Goal: Book appointment/travel/reservation

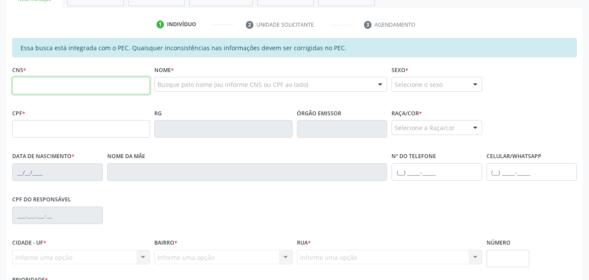
scroll to position [205, 0]
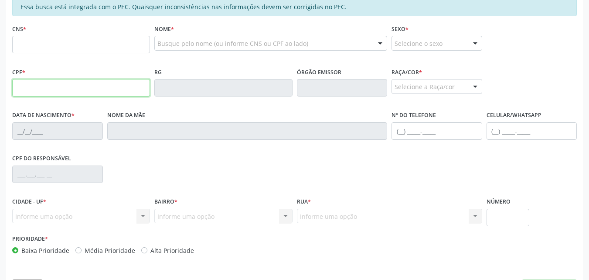
click at [92, 82] on input "text" at bounding box center [81, 87] width 138 height 17
type input "127.106.714-50"
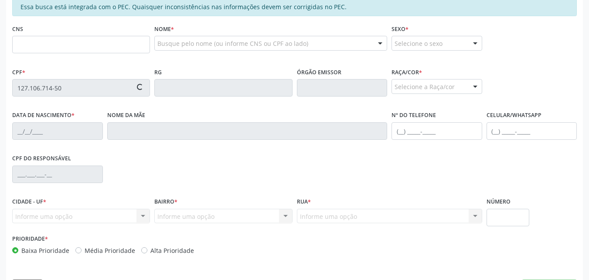
click at [198, 122] on div "Nome da mãe" at bounding box center [247, 124] width 280 height 31
type input "708 0028 0382 2423"
type input "[DATE]"
type input "[PERSON_NAME]"
type input "[PHONE_NUMBER]"
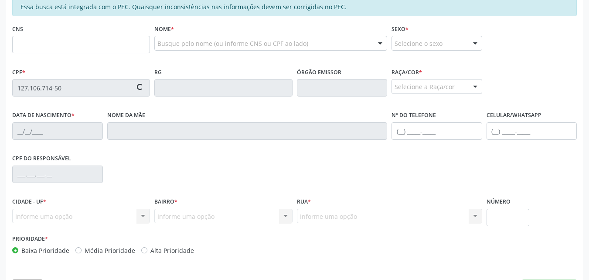
type input "S/N"
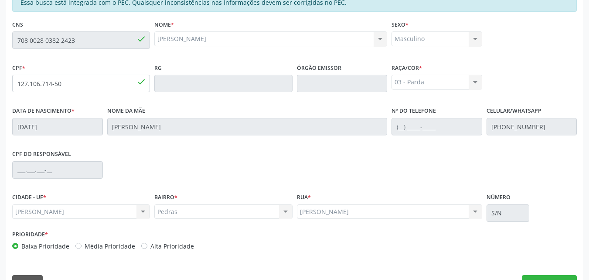
scroll to position [231, 0]
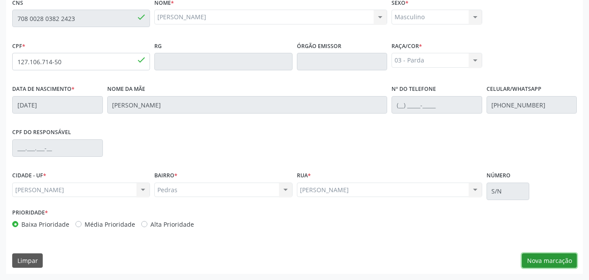
click at [533, 263] on button "Nova marcação" at bounding box center [549, 260] width 55 height 15
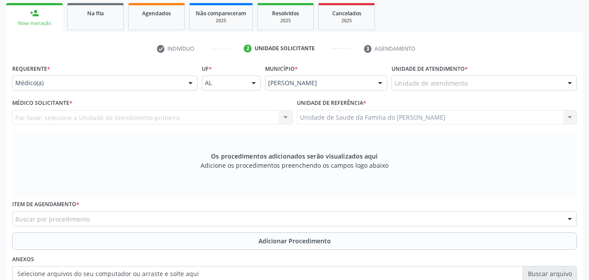
scroll to position [106, 0]
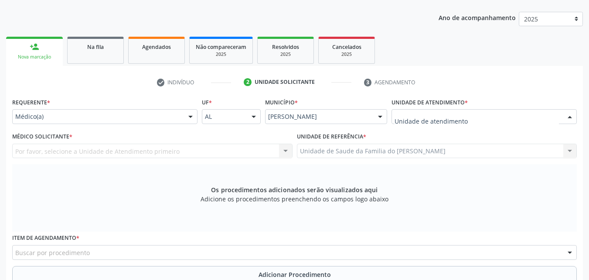
click at [481, 120] on div at bounding box center [484, 116] width 185 height 15
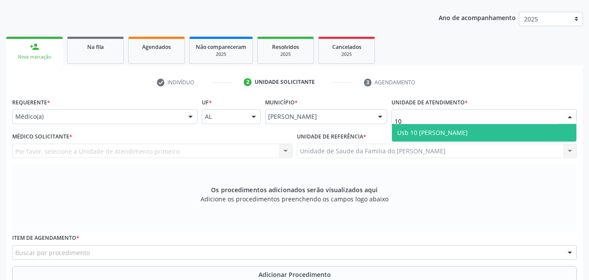
type input "1"
type input "[PERSON_NAME]"
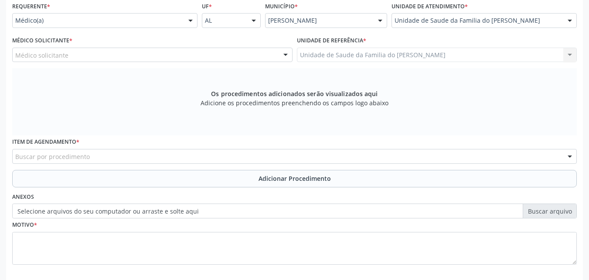
scroll to position [226, 0]
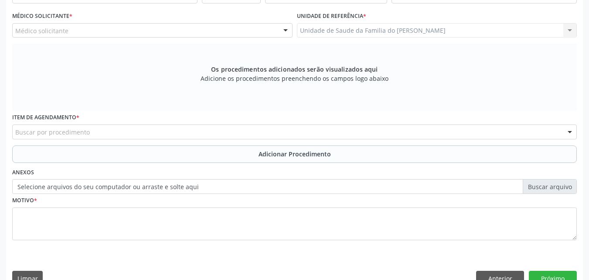
click at [159, 38] on div "Médico Solicitante * Médico solicitante [PERSON_NAME] [PERSON_NAME] [PERSON_NAM…" at bounding box center [152, 27] width 285 height 34
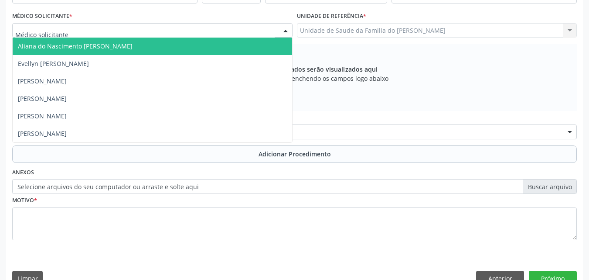
click at [158, 34] on div at bounding box center [152, 30] width 280 height 15
type input "tia"
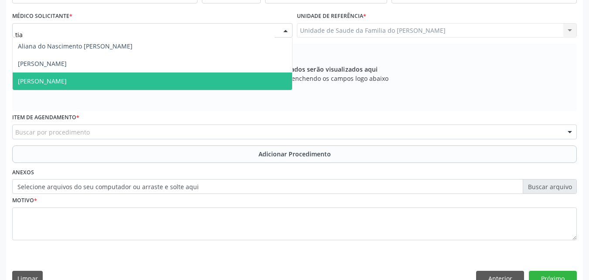
click at [141, 87] on span "[PERSON_NAME]" at bounding box center [153, 80] width 280 height 17
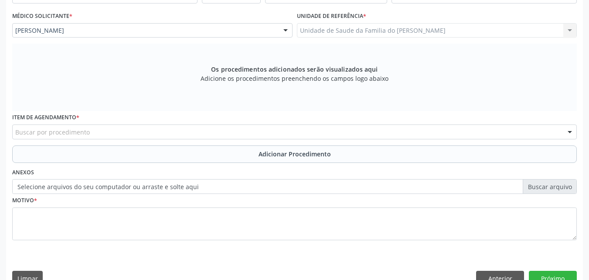
click at [127, 132] on div "Buscar por procedimento" at bounding box center [294, 131] width 565 height 15
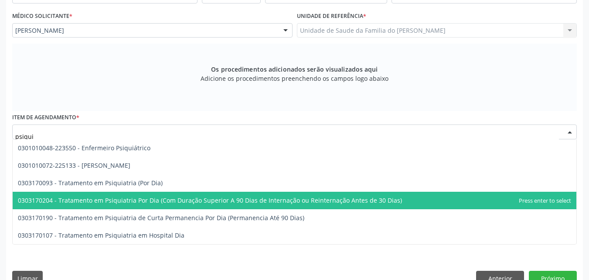
type input "psiquia"
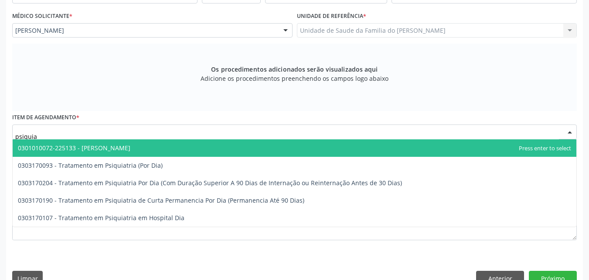
click at [144, 145] on span "0301010072-225133 - [PERSON_NAME]" at bounding box center [295, 147] width 564 height 17
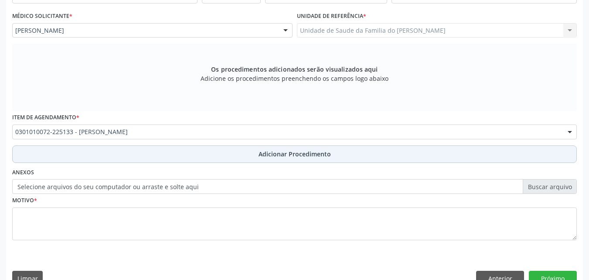
click at [144, 160] on button "Adicionar Procedimento" at bounding box center [294, 153] width 565 height 17
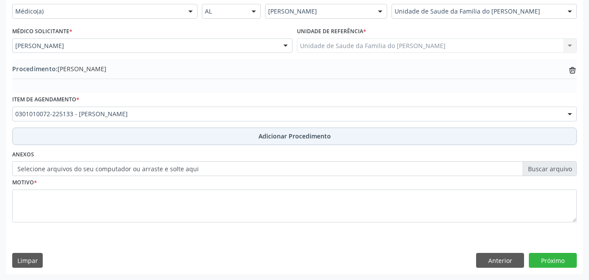
scroll to position [211, 0]
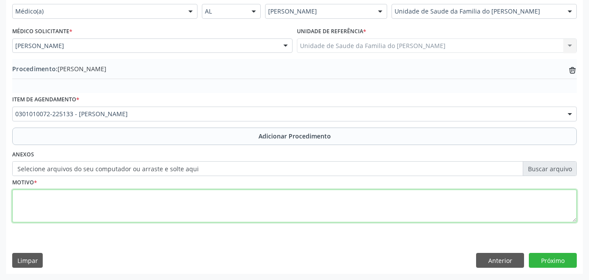
click at [129, 201] on textarea at bounding box center [294, 205] width 565 height 33
drag, startPoint x: 129, startPoint y: 201, endPoint x: 55, endPoint y: 200, distance: 73.7
click at [55, 200] on textarea "disturbios da atividade e da atenção - F900" at bounding box center [294, 205] width 565 height 33
click at [31, 198] on textarea "disturbios da atividade e da atenção - F900" at bounding box center [294, 205] width 565 height 33
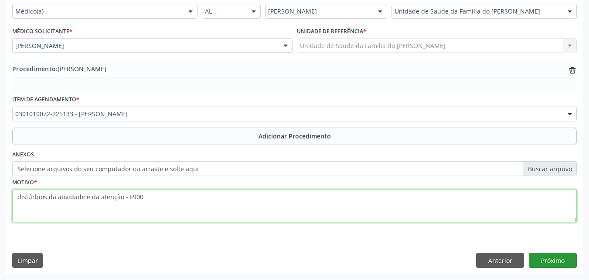
type textarea "distúrbios da atividade e da atenção - F900"
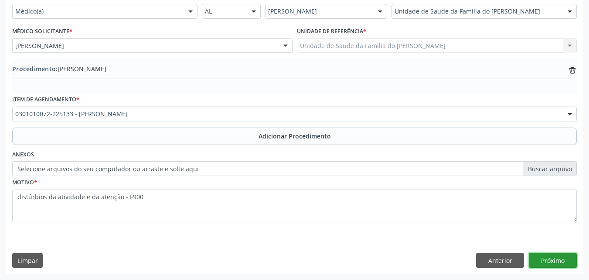
click at [546, 259] on button "Próximo" at bounding box center [553, 259] width 48 height 15
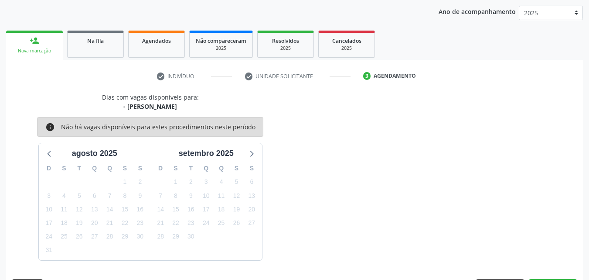
scroll to position [138, 0]
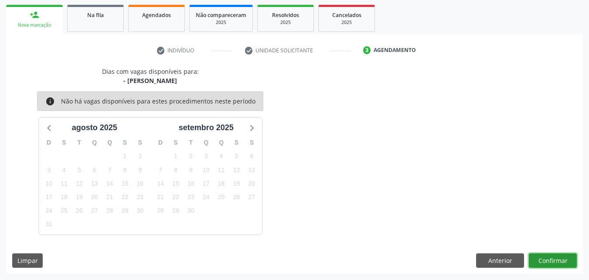
click at [546, 259] on button "Confirmar" at bounding box center [553, 260] width 48 height 15
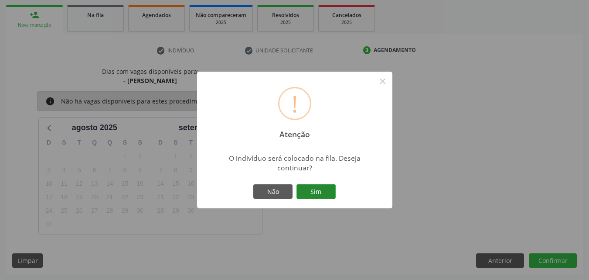
click at [327, 194] on button "Sim" at bounding box center [316, 191] width 39 height 15
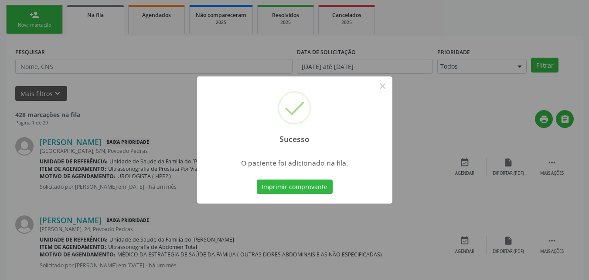
scroll to position [20, 0]
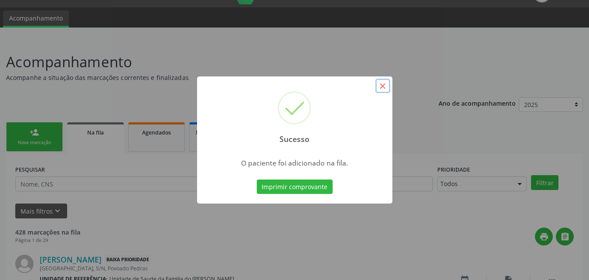
click at [382, 85] on button "×" at bounding box center [382, 85] width 15 height 15
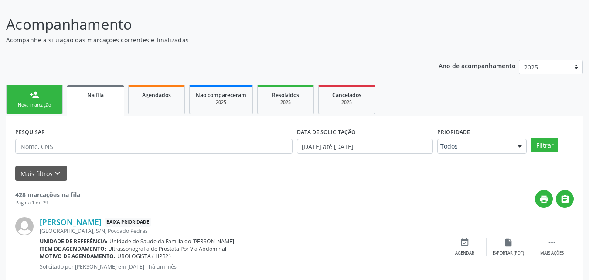
scroll to position [63, 0]
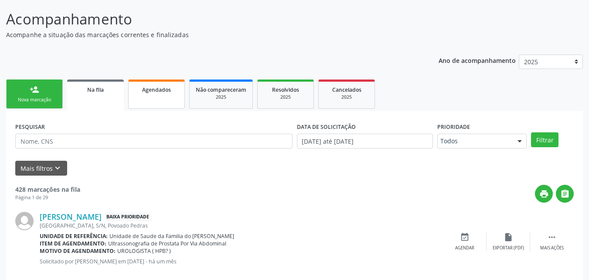
click at [155, 101] on link "Agendados" at bounding box center [156, 93] width 57 height 29
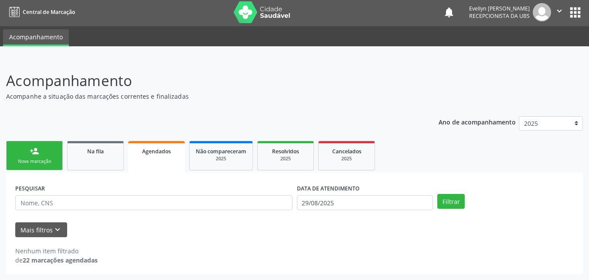
scroll to position [0, 0]
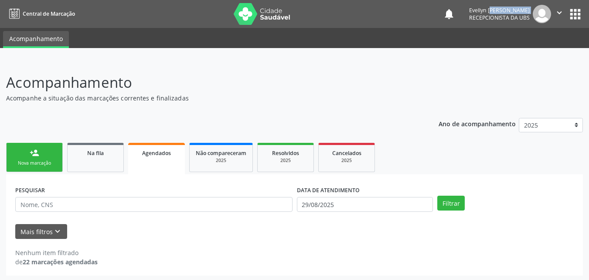
drag, startPoint x: 440, startPoint y: 20, endPoint x: 447, endPoint y: -16, distance: 36.8
click at [447, 0] on html "Central de Marcação notifications [PERSON_NAME] Recepcionista da UBS  Configur…" at bounding box center [294, 140] width 589 height 280
drag, startPoint x: 532, startPoint y: 71, endPoint x: 550, endPoint y: 69, distance: 18.0
click at [550, 69] on div "Acompanhamento Acompanhe a situação das marcações correntes e finalizadas Relat…" at bounding box center [294, 170] width 589 height 221
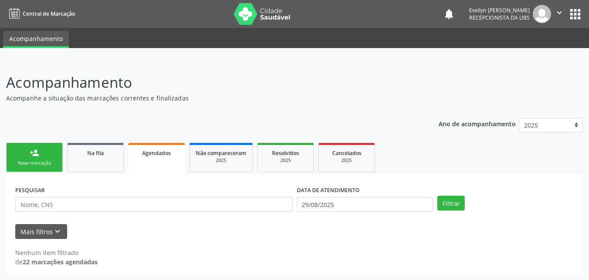
scroll to position [2, 0]
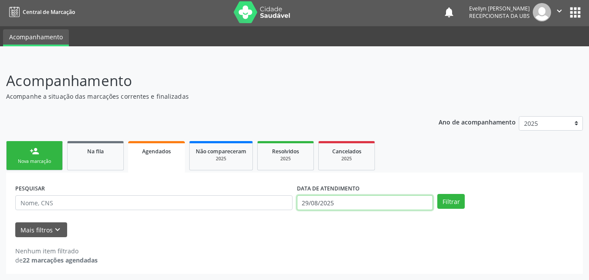
click at [379, 201] on input "29/08/2025" at bounding box center [365, 202] width 136 height 15
click at [216, 122] on div "Ano de acompanhamento 2025 person_add Nova marcação Na fila Agendados Não compa…" at bounding box center [294, 192] width 577 height 164
